Goal: Information Seeking & Learning: Find specific page/section

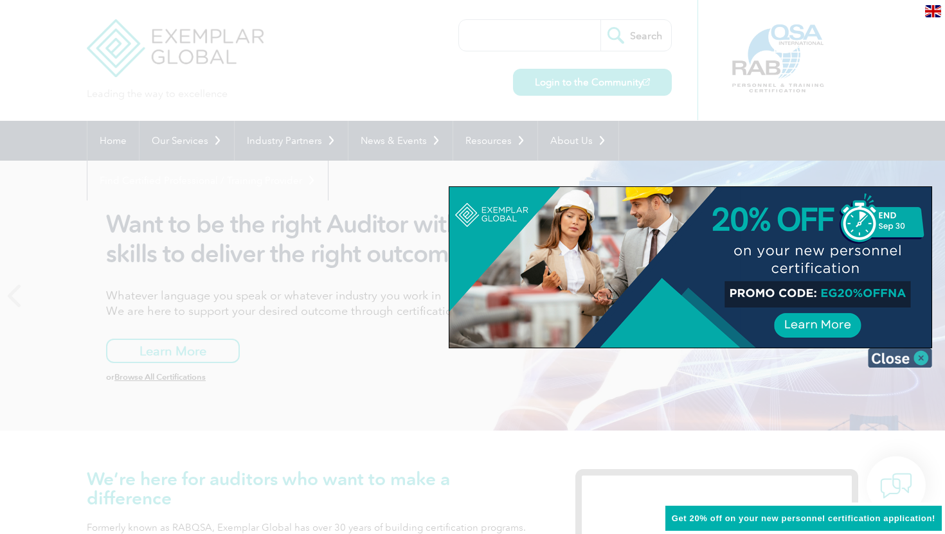
click at [920, 358] on img at bounding box center [899, 357] width 64 height 19
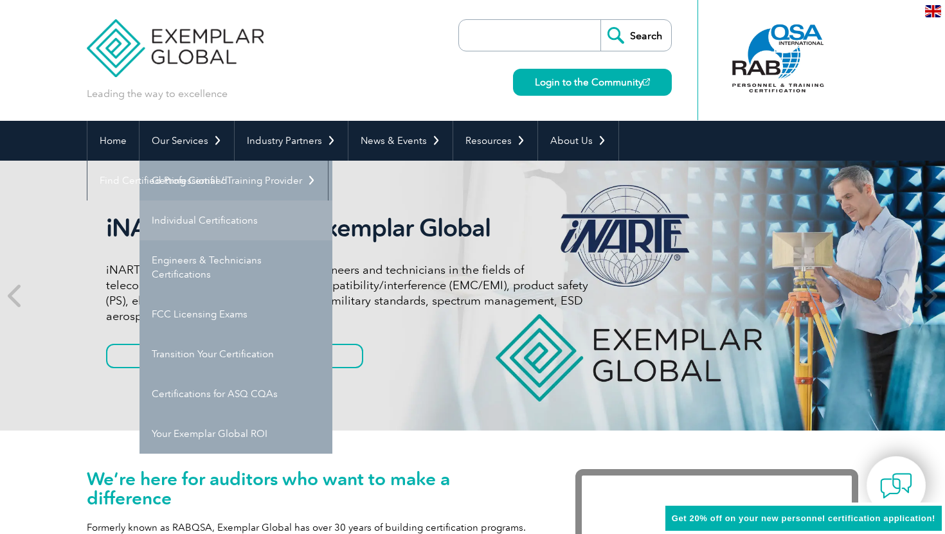
click at [206, 220] on link "Individual Certifications" at bounding box center [235, 220] width 193 height 40
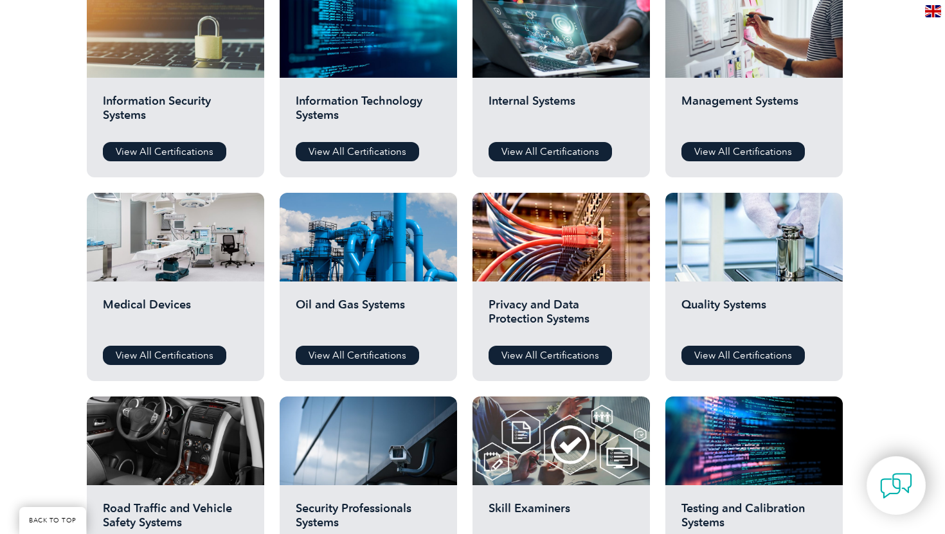
scroll to position [698, 0]
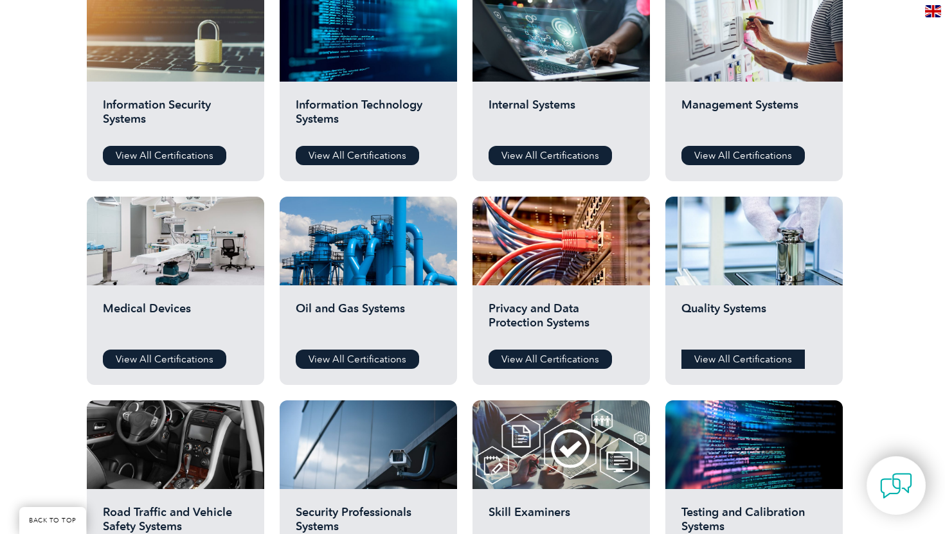
click at [736, 363] on link "View All Certifications" at bounding box center [742, 359] width 123 height 19
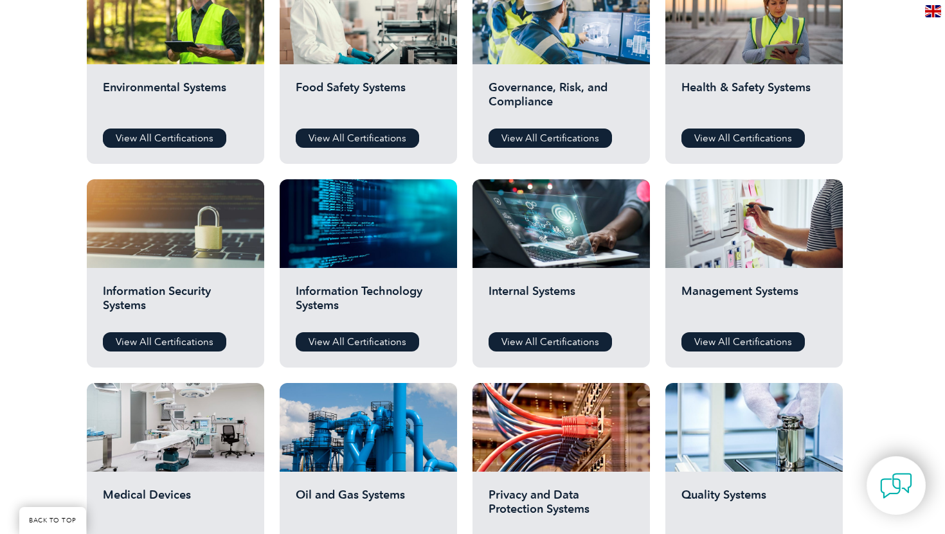
scroll to position [509, 0]
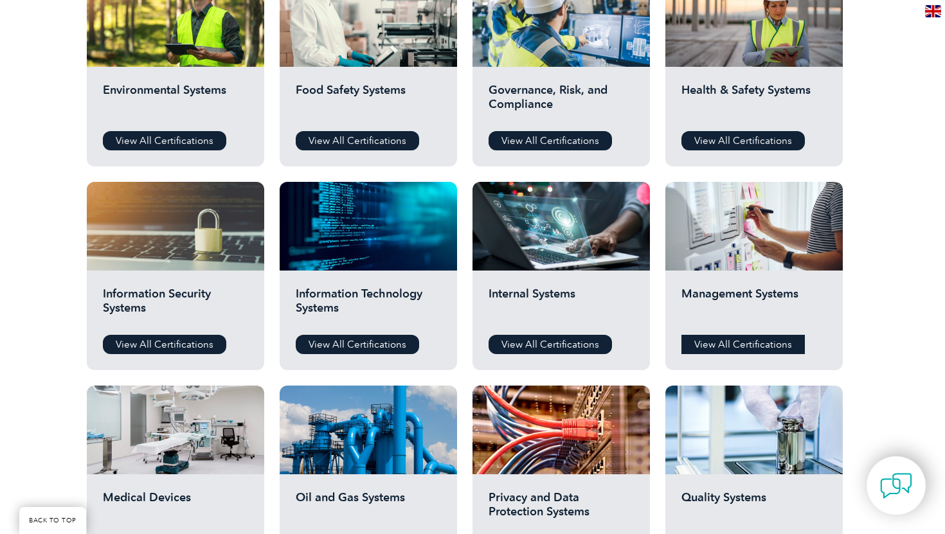
click at [732, 340] on link "View All Certifications" at bounding box center [742, 344] width 123 height 19
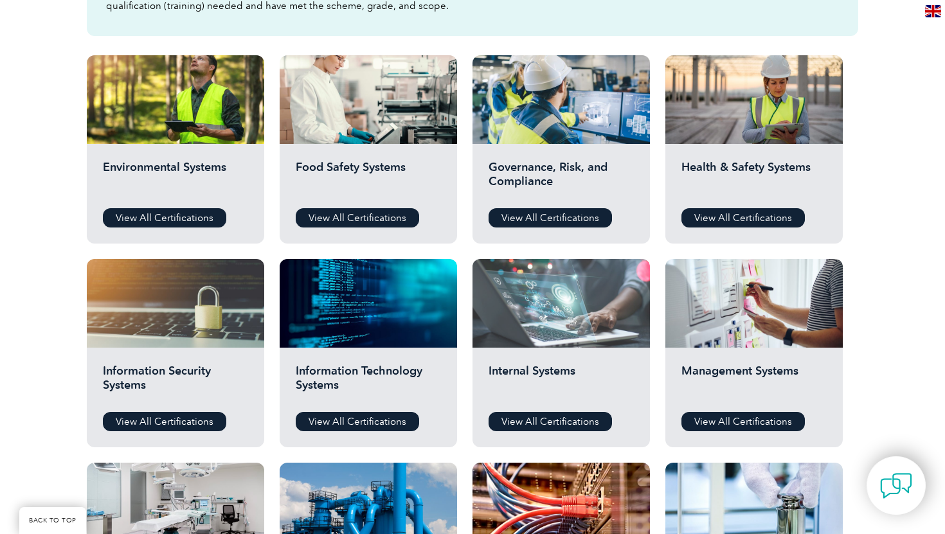
scroll to position [413, 0]
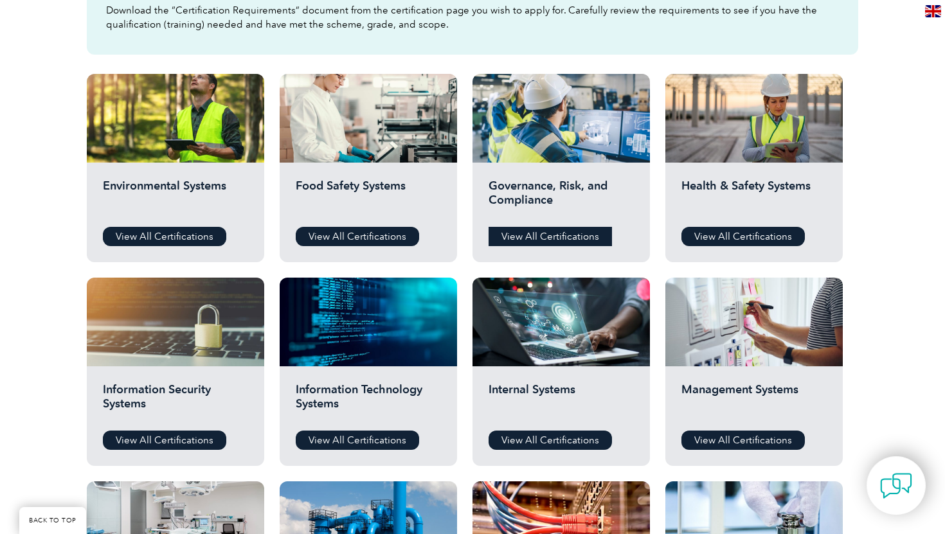
click at [574, 234] on link "View All Certifications" at bounding box center [549, 236] width 123 height 19
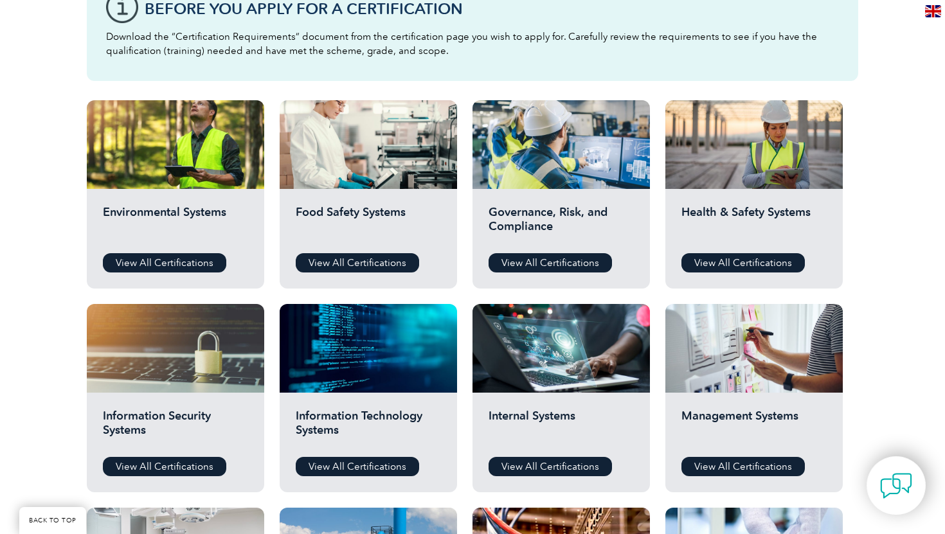
scroll to position [0, 0]
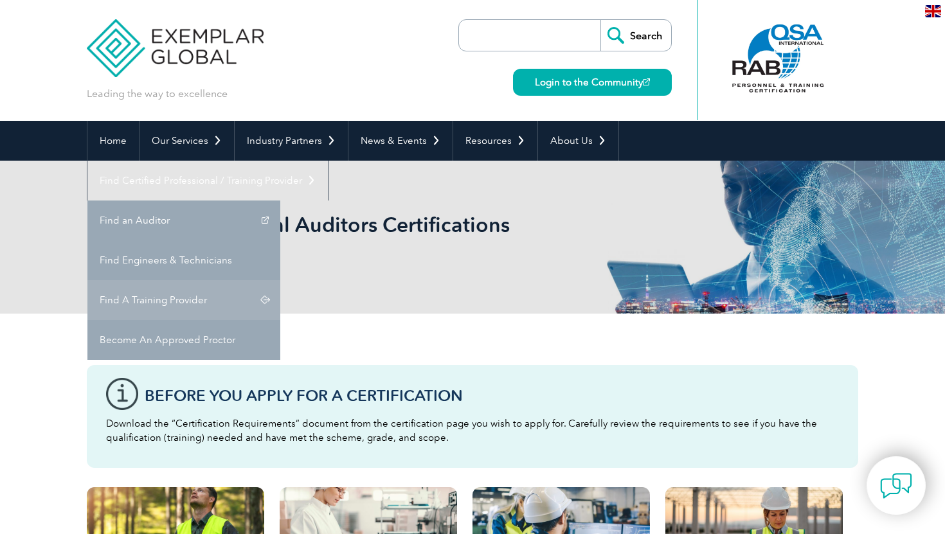
click at [280, 280] on link "Find A Training Provider" at bounding box center [183, 300] width 193 height 40
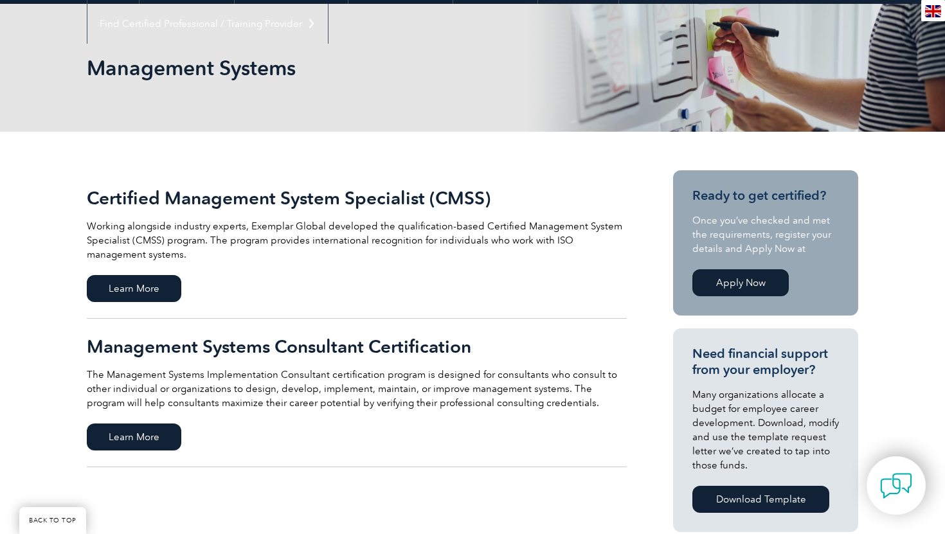
scroll to position [157, 0]
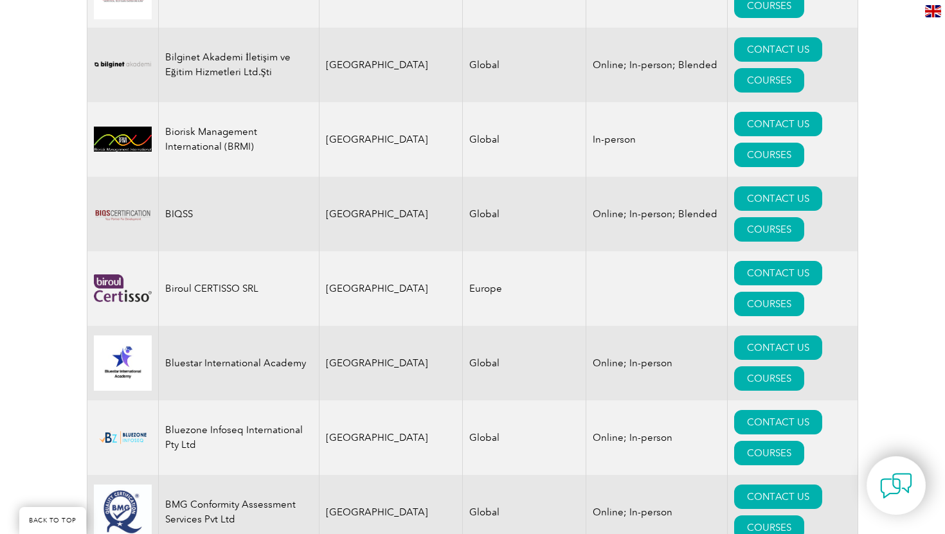
scroll to position [2613, 0]
